Goal: Information Seeking & Learning: Learn about a topic

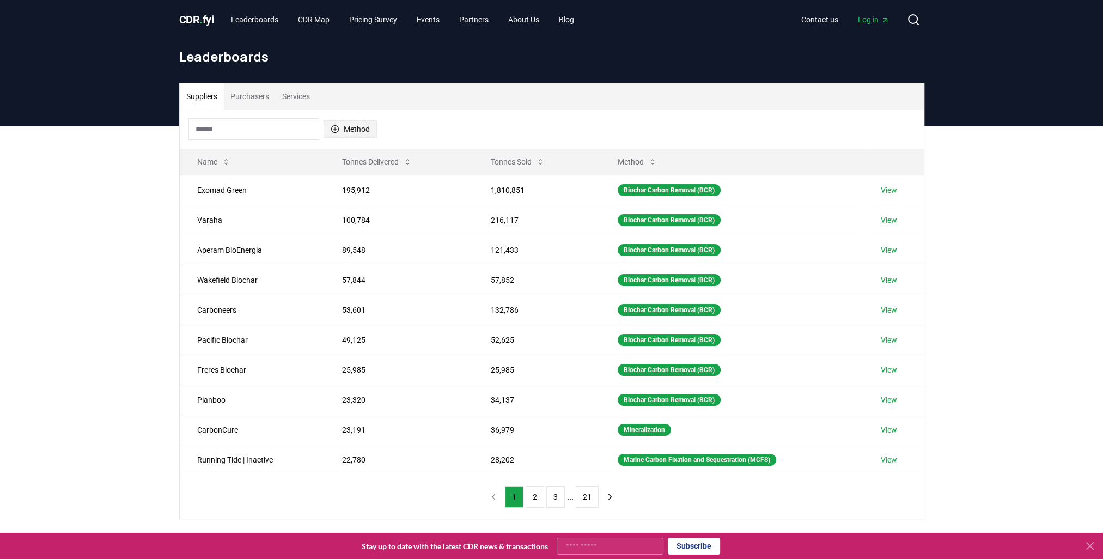
click at [335, 129] on icon "button" at bounding box center [335, 129] width 8 height 8
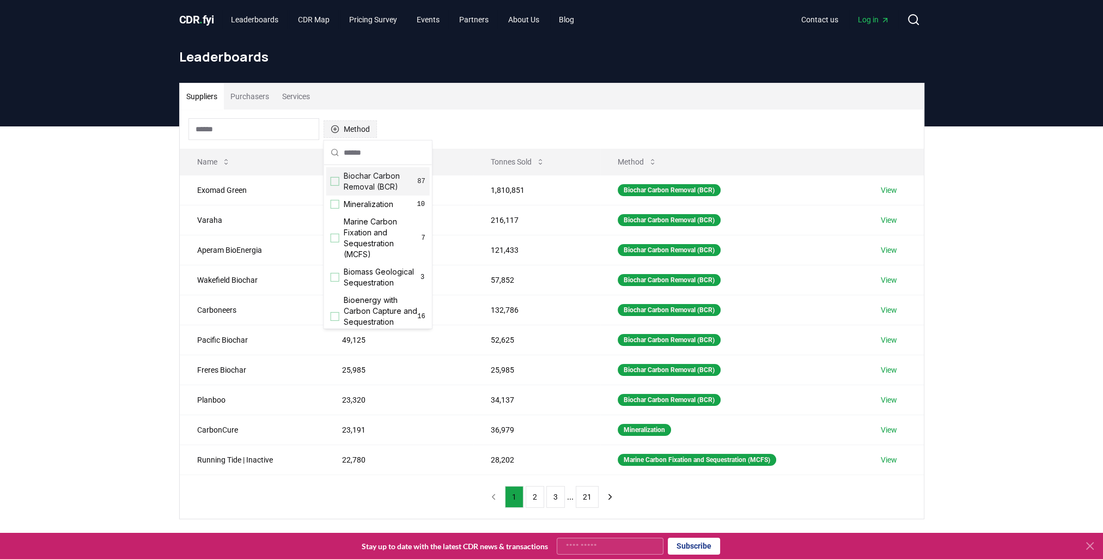
click at [335, 129] on icon "button" at bounding box center [335, 129] width 8 height 8
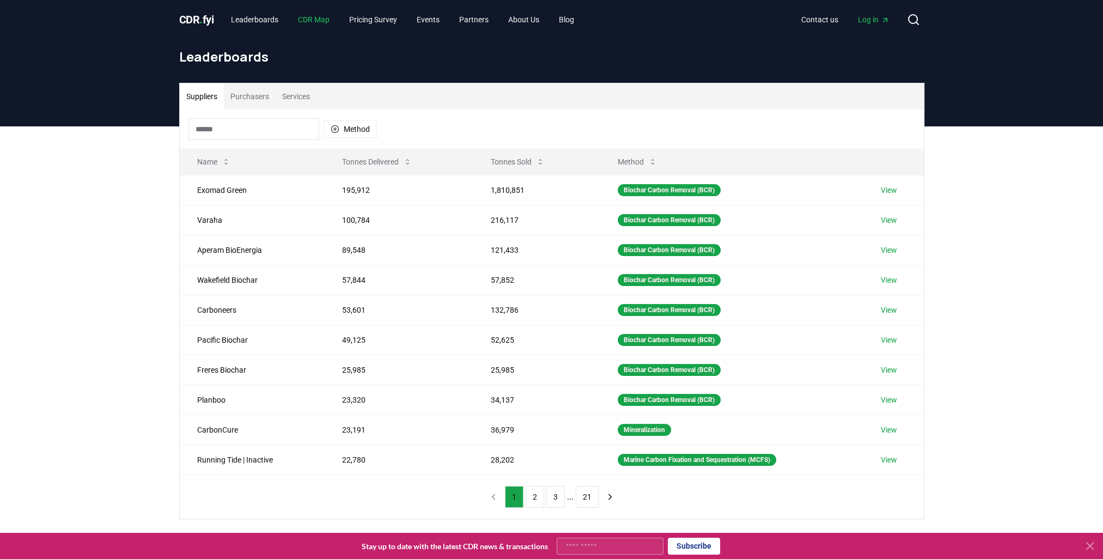
click at [309, 20] on link "CDR Map" at bounding box center [313, 20] width 49 height 20
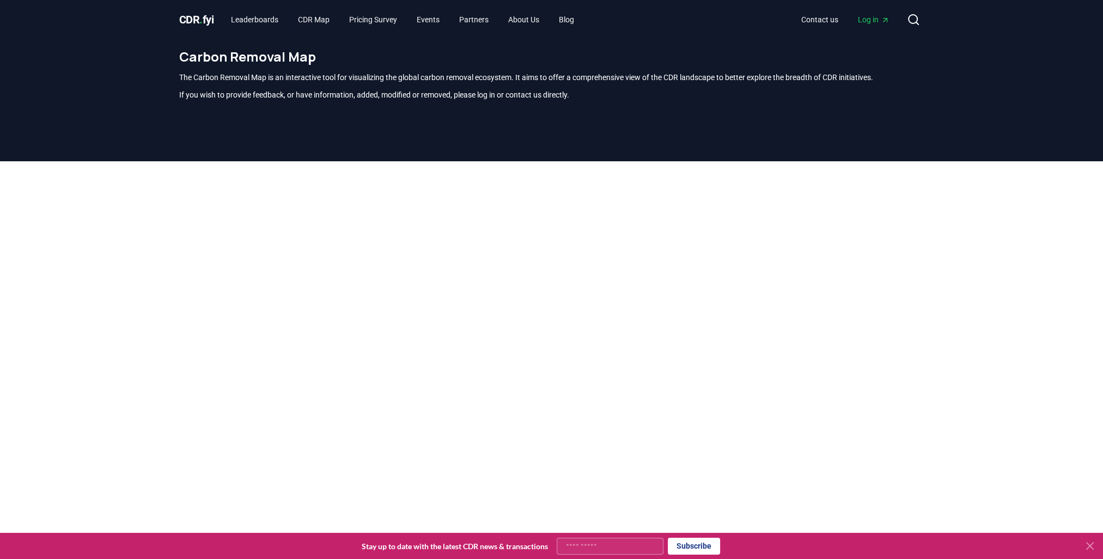
click at [1093, 546] on icon at bounding box center [1089, 545] width 13 height 13
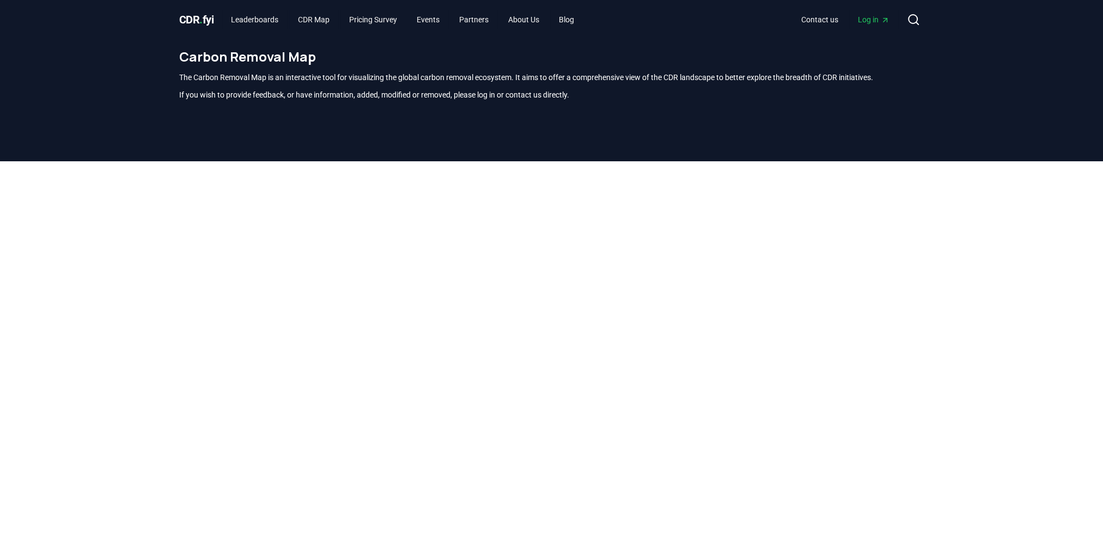
click at [190, 19] on span "CDR . fyi" at bounding box center [196, 19] width 35 height 13
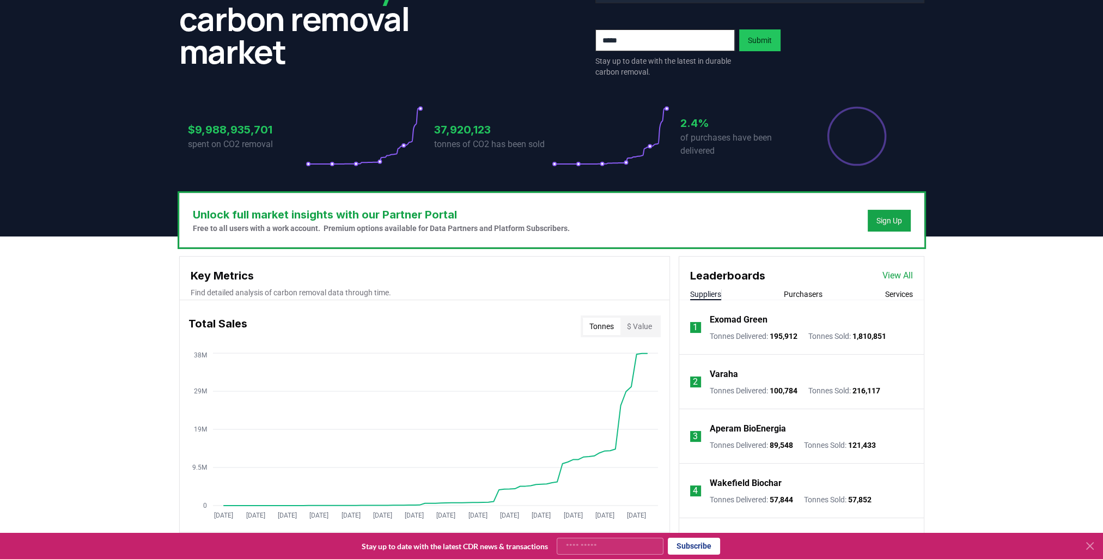
scroll to position [163, 0]
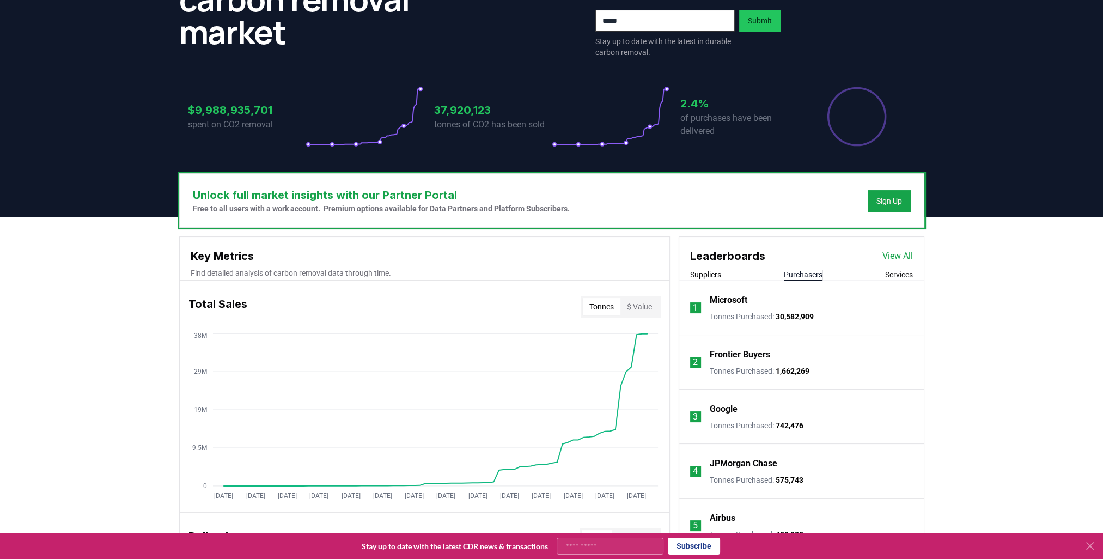
click at [801, 275] on button "Purchasers" at bounding box center [803, 274] width 39 height 11
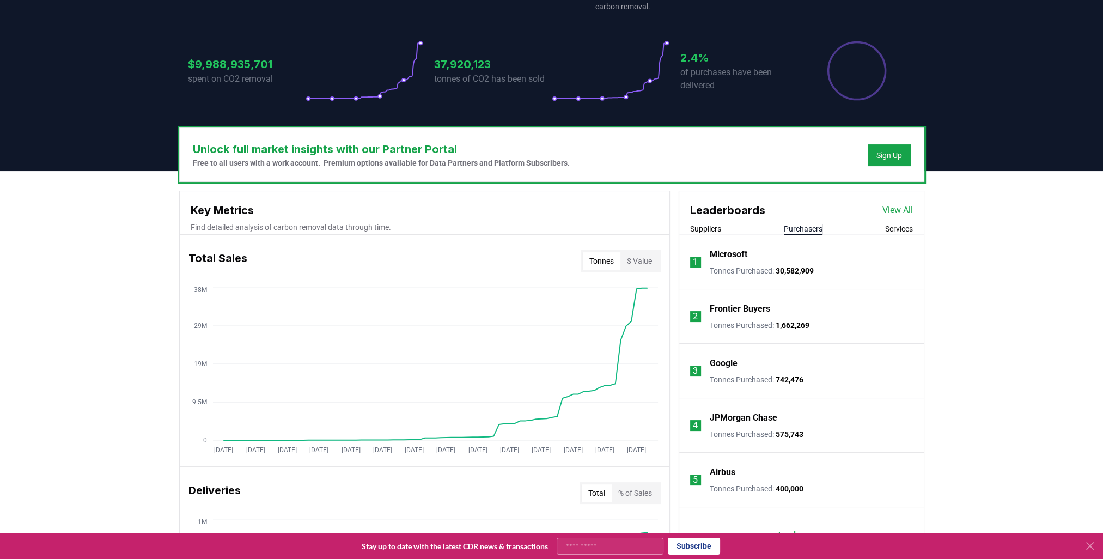
scroll to position [218, 0]
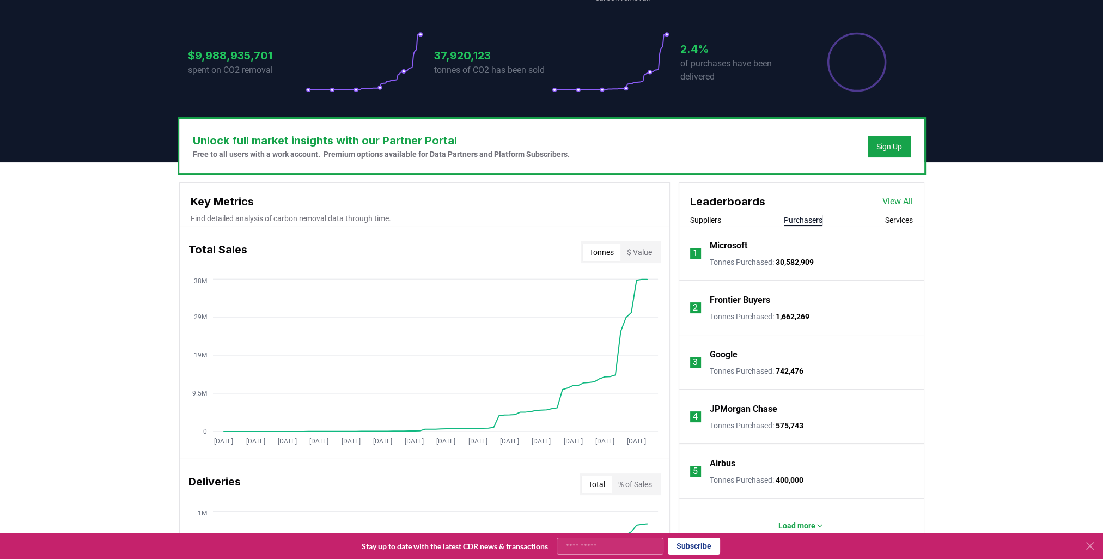
click at [636, 248] on button "$ Value" at bounding box center [639, 251] width 38 height 17
click at [596, 250] on button "Tonnes" at bounding box center [602, 251] width 38 height 17
click at [717, 216] on button "Suppliers" at bounding box center [705, 220] width 31 height 11
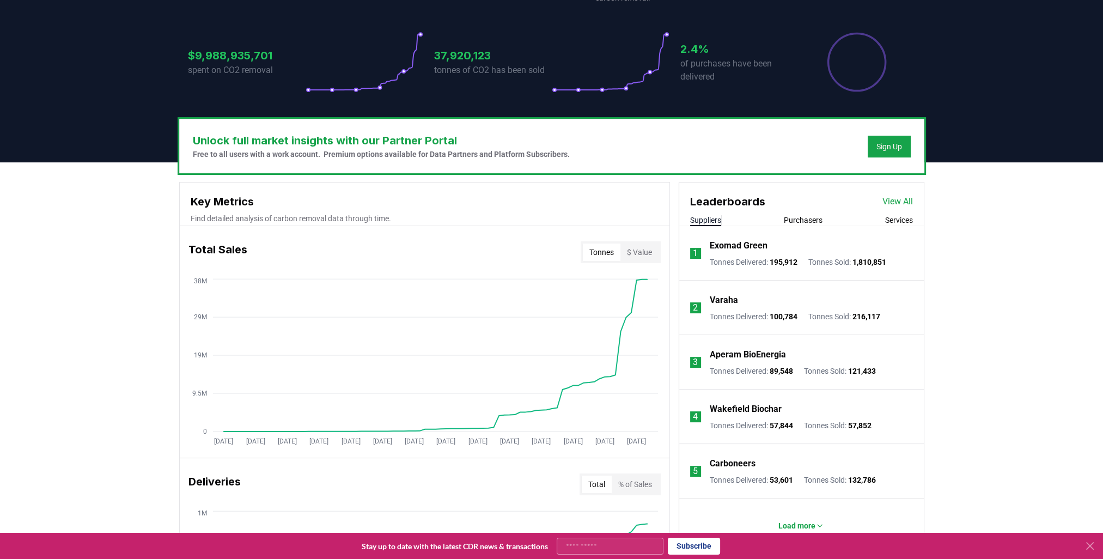
click at [1092, 546] on icon at bounding box center [1089, 545] width 13 height 13
